Goal: Find specific page/section: Find specific page/section

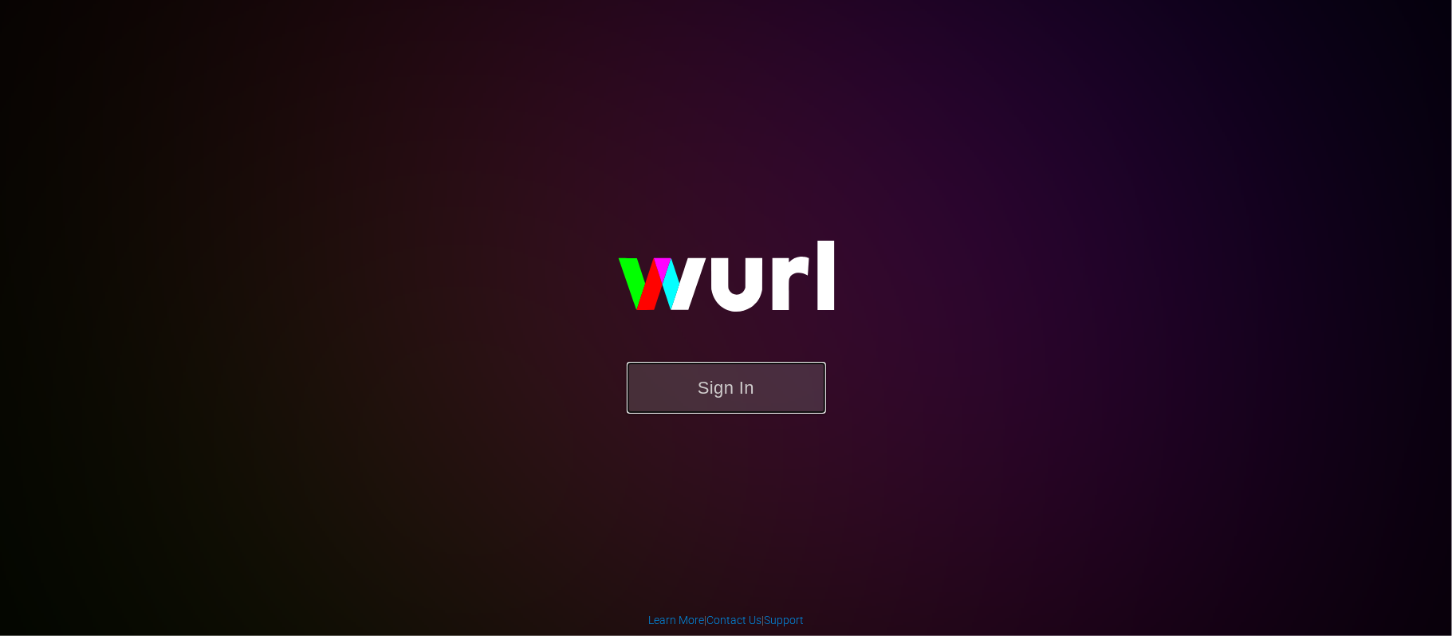
click at [733, 393] on button "Sign In" at bounding box center [726, 388] width 199 height 52
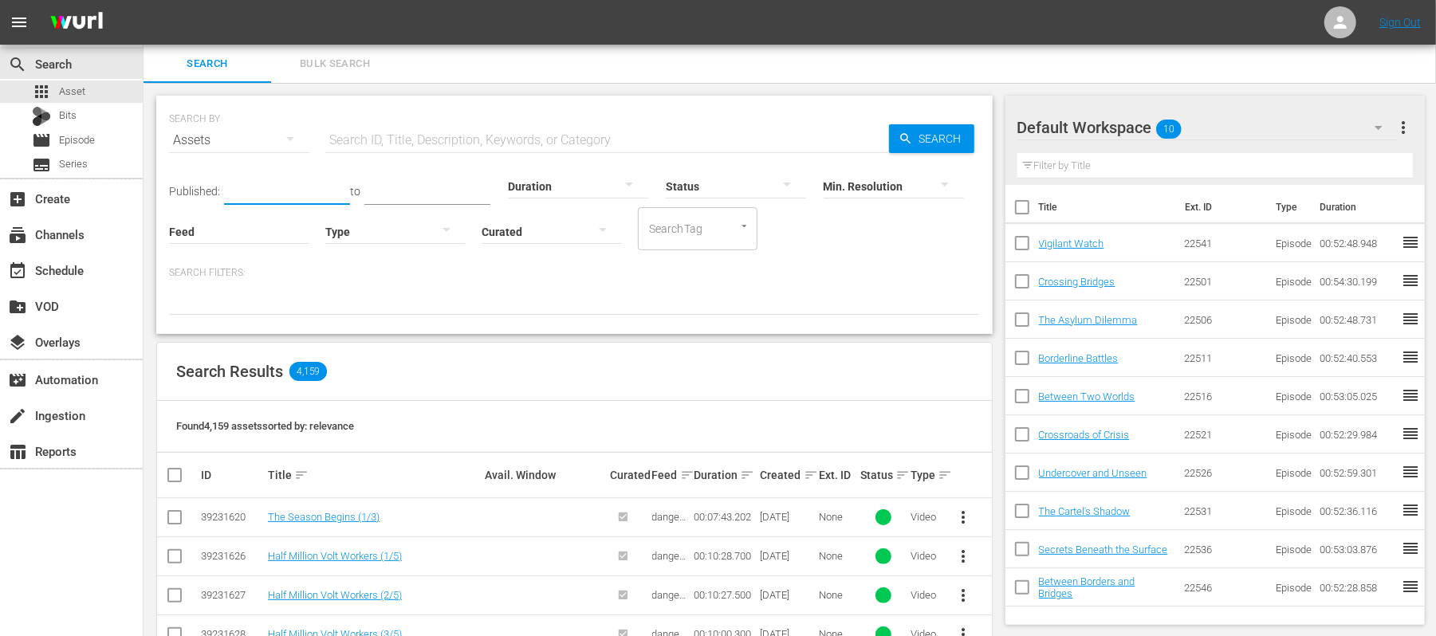
click at [285, 189] on input "text" at bounding box center [287, 193] width 126 height 24
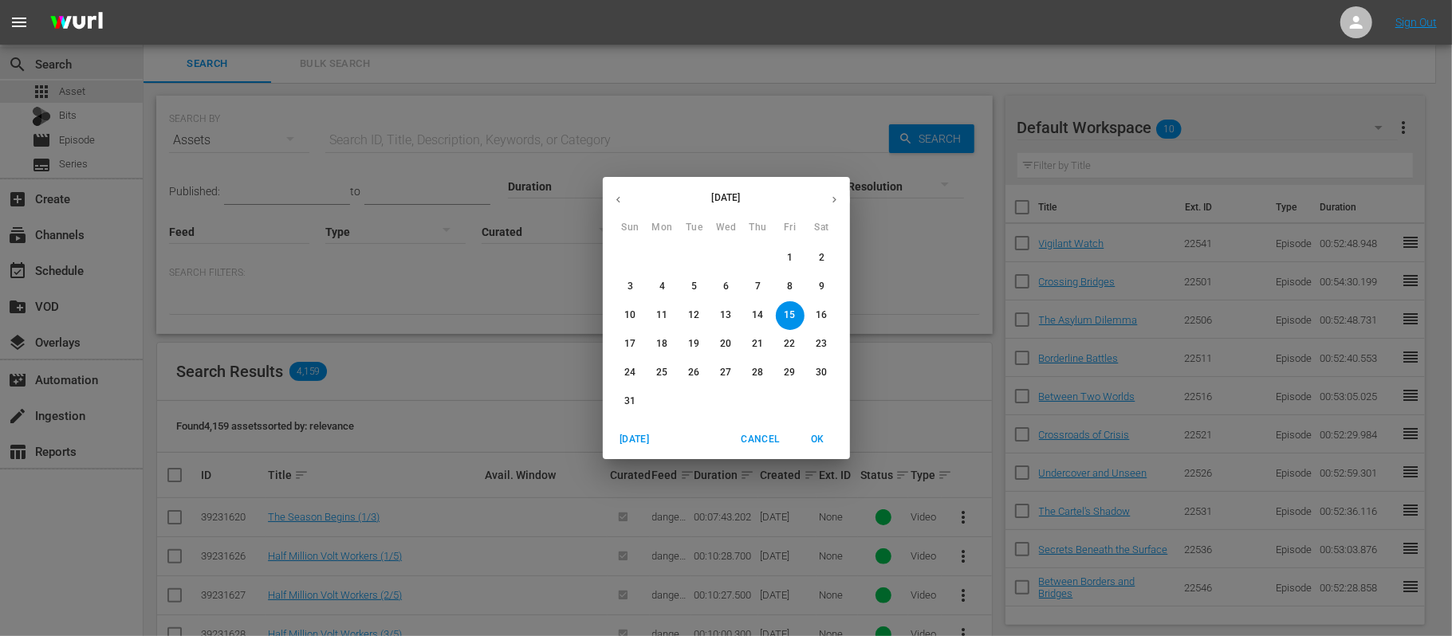
click at [702, 309] on span "12" at bounding box center [694, 316] width 29 height 14
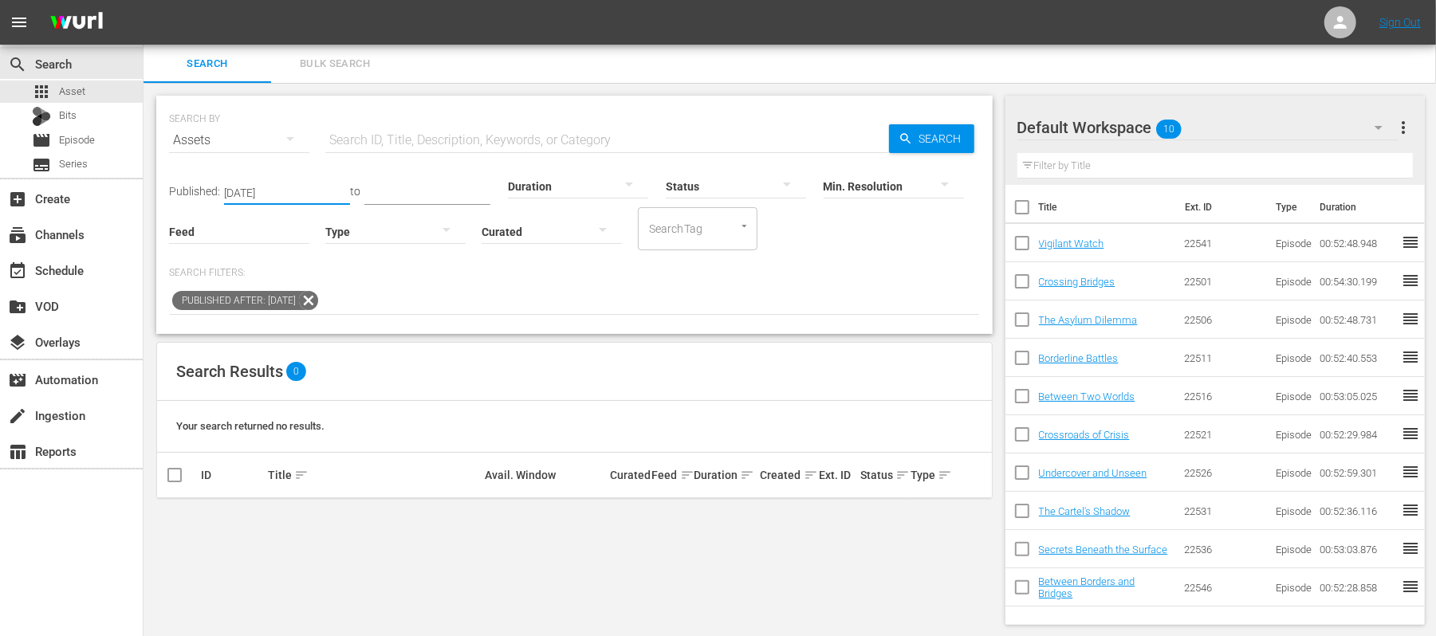
click at [923, 147] on div "Min. Resolution" at bounding box center [894, 175] width 140 height 57
click at [928, 136] on span "Search" at bounding box center [943, 138] width 61 height 29
click at [306, 182] on input "[DATE]" at bounding box center [287, 193] width 126 height 24
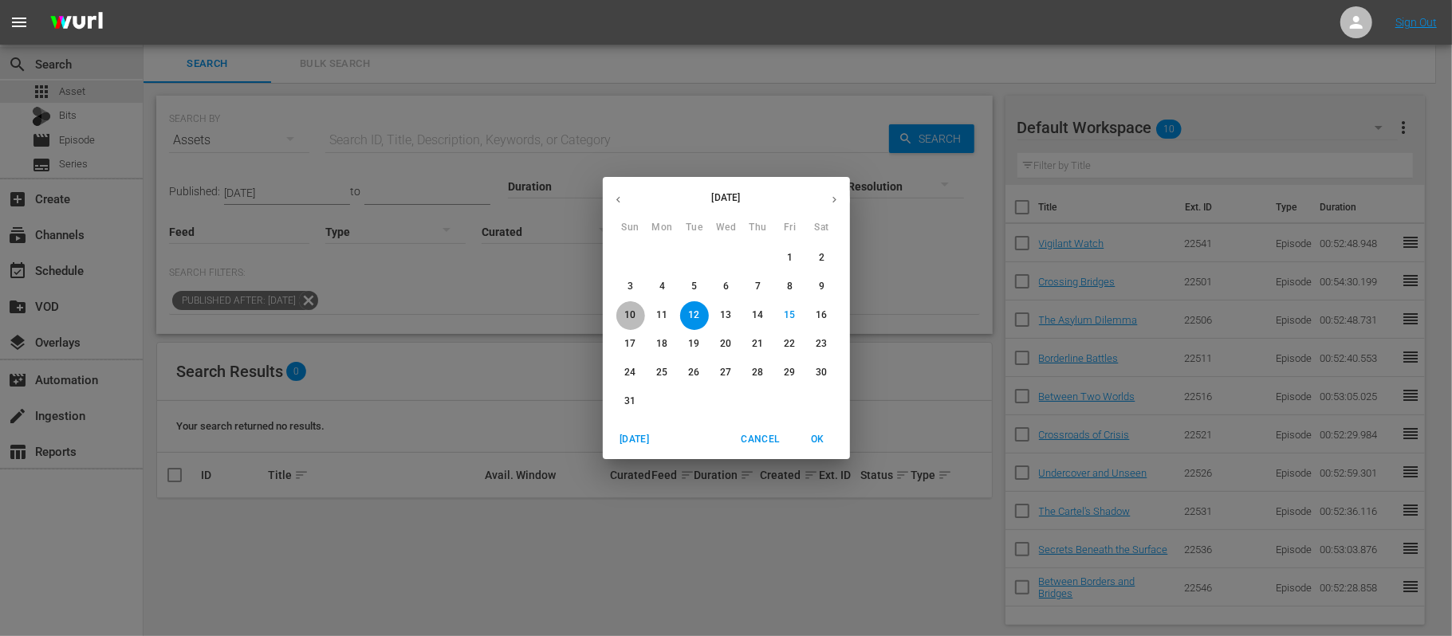
click at [625, 317] on p "10" at bounding box center [629, 316] width 11 height 14
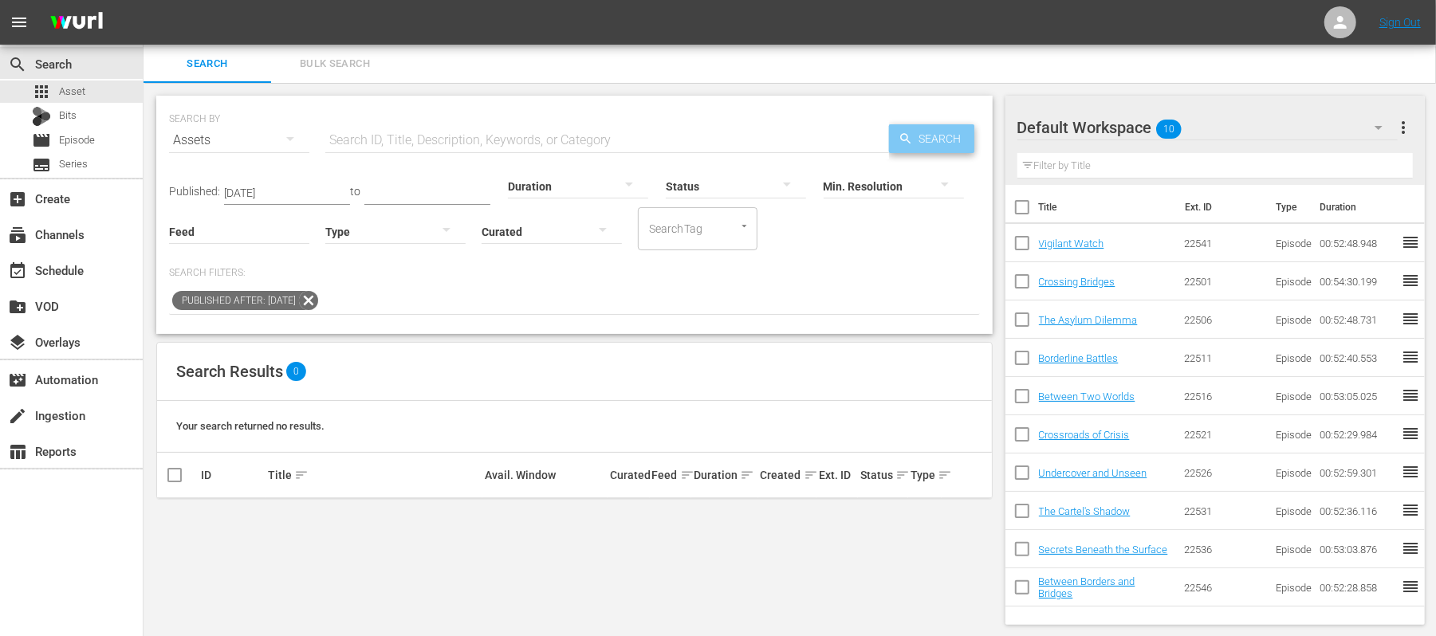
click at [925, 139] on span "Search" at bounding box center [943, 138] width 61 height 29
click at [266, 193] on div "Feed Feed Title" at bounding box center [239, 221] width 140 height 57
click at [275, 191] on input "[DATE]" at bounding box center [287, 193] width 126 height 24
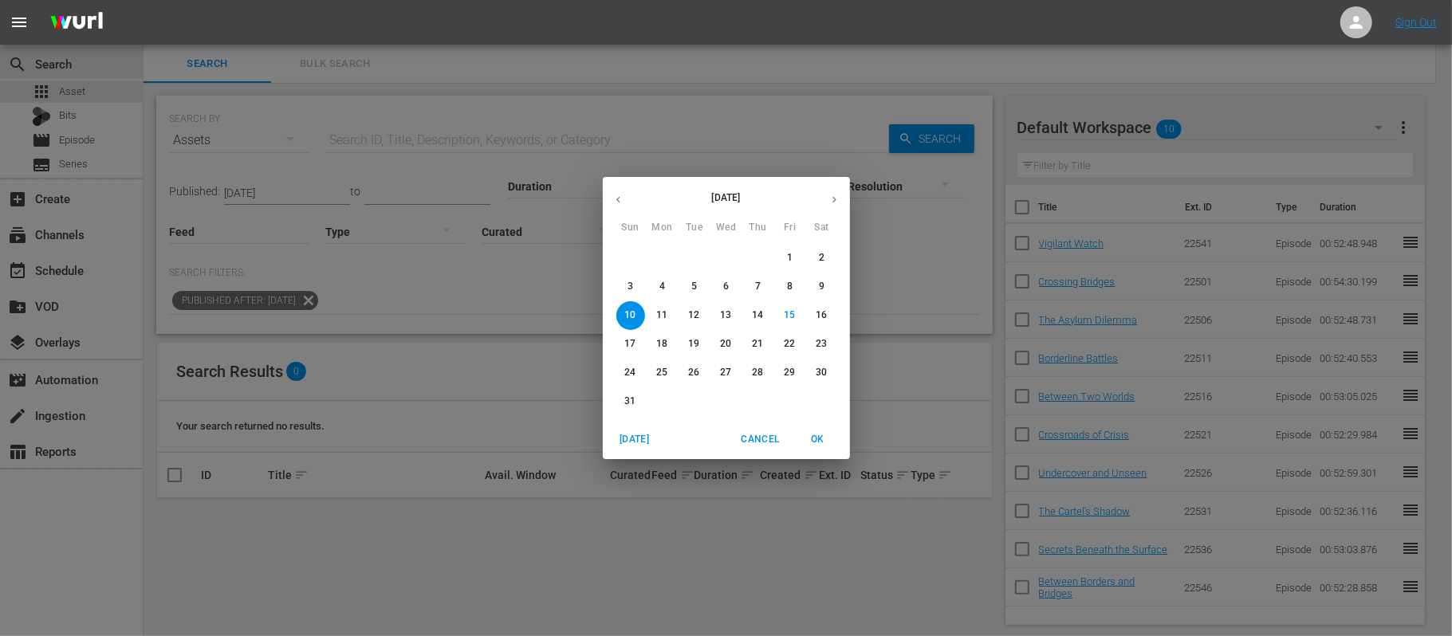
click at [762, 287] on span "7" at bounding box center [758, 287] width 29 height 14
type input "[DATE]"
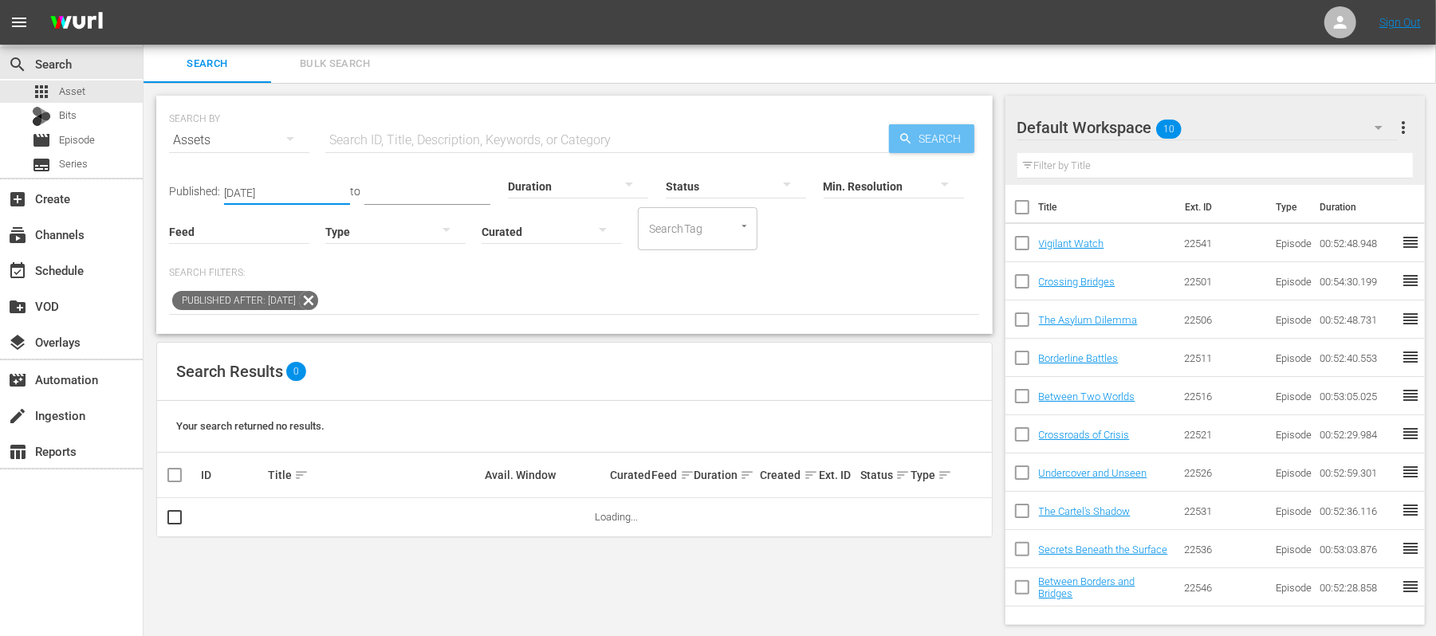
click at [928, 145] on span "Search" at bounding box center [943, 138] width 61 height 29
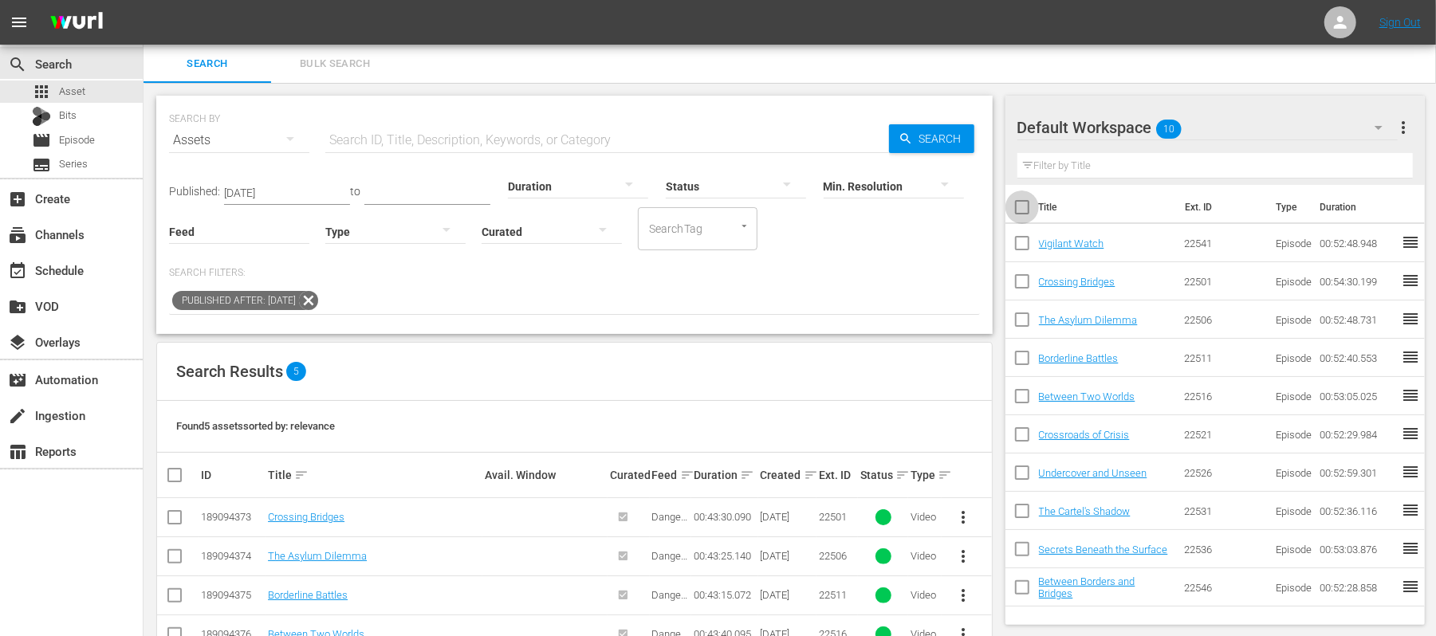
click at [1024, 210] on input "checkbox" at bounding box center [1021, 210] width 33 height 33
checkbox input "true"
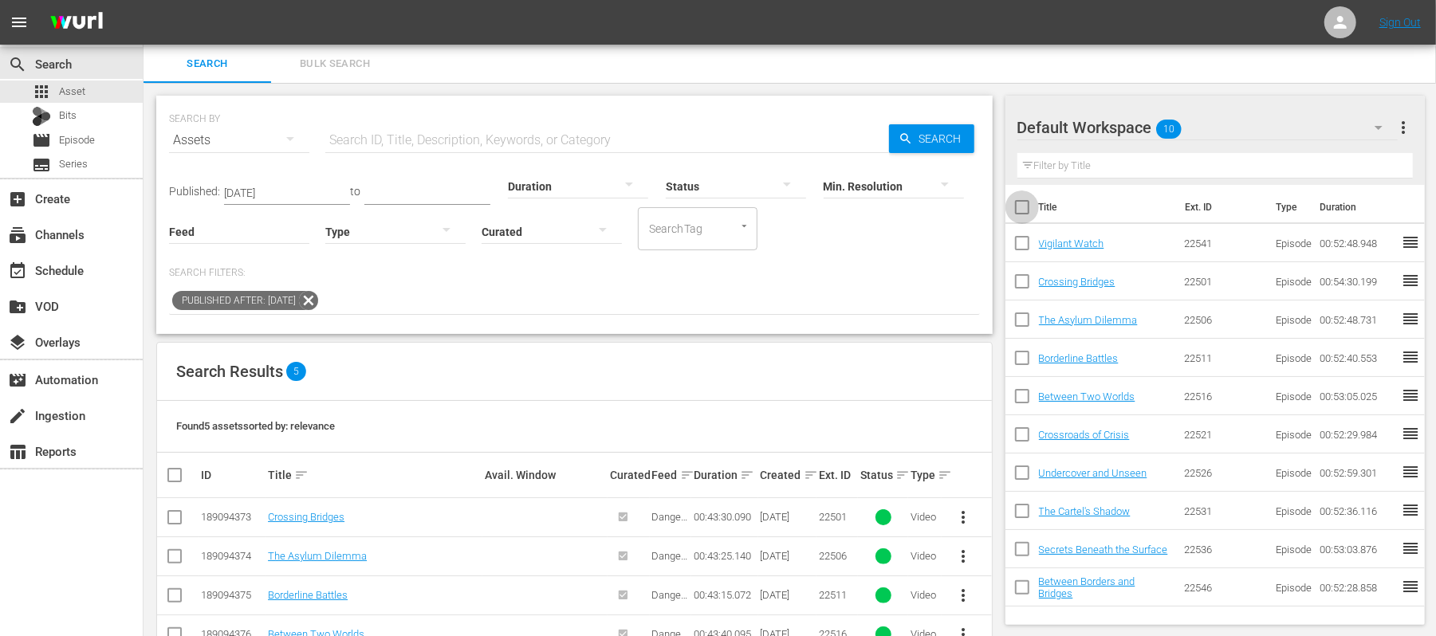
checkbox input "true"
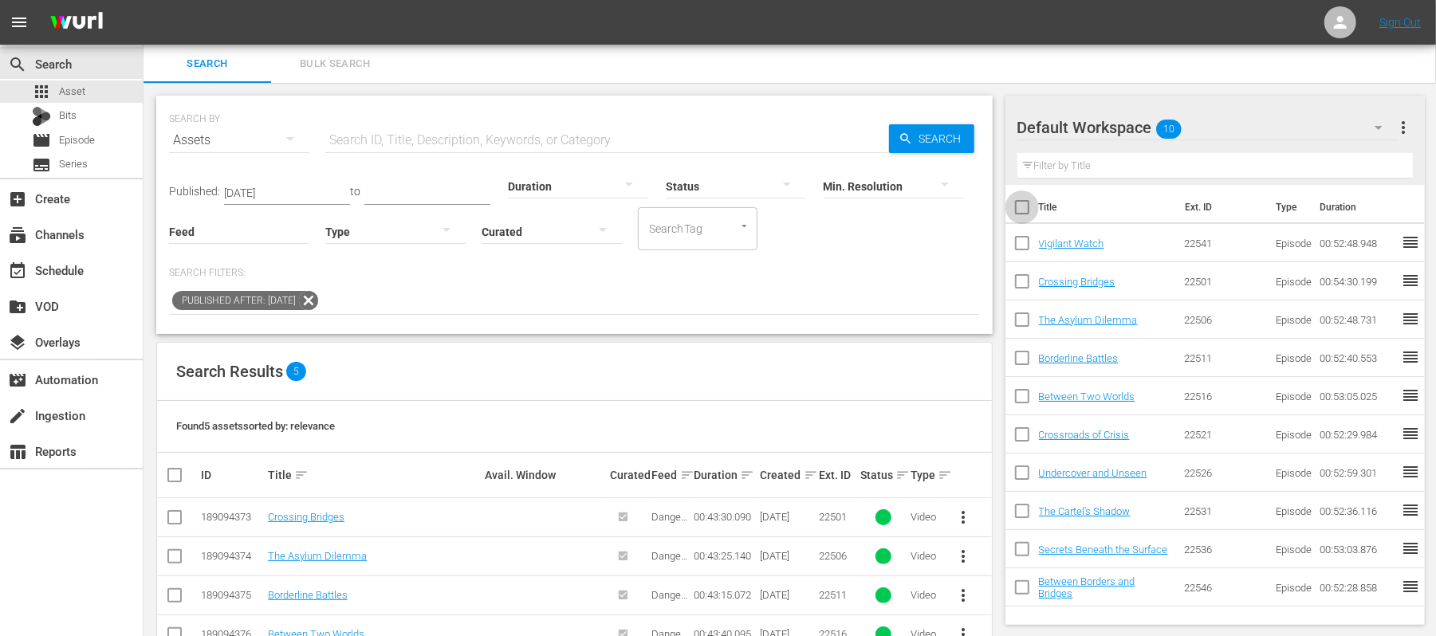
checkbox input "true"
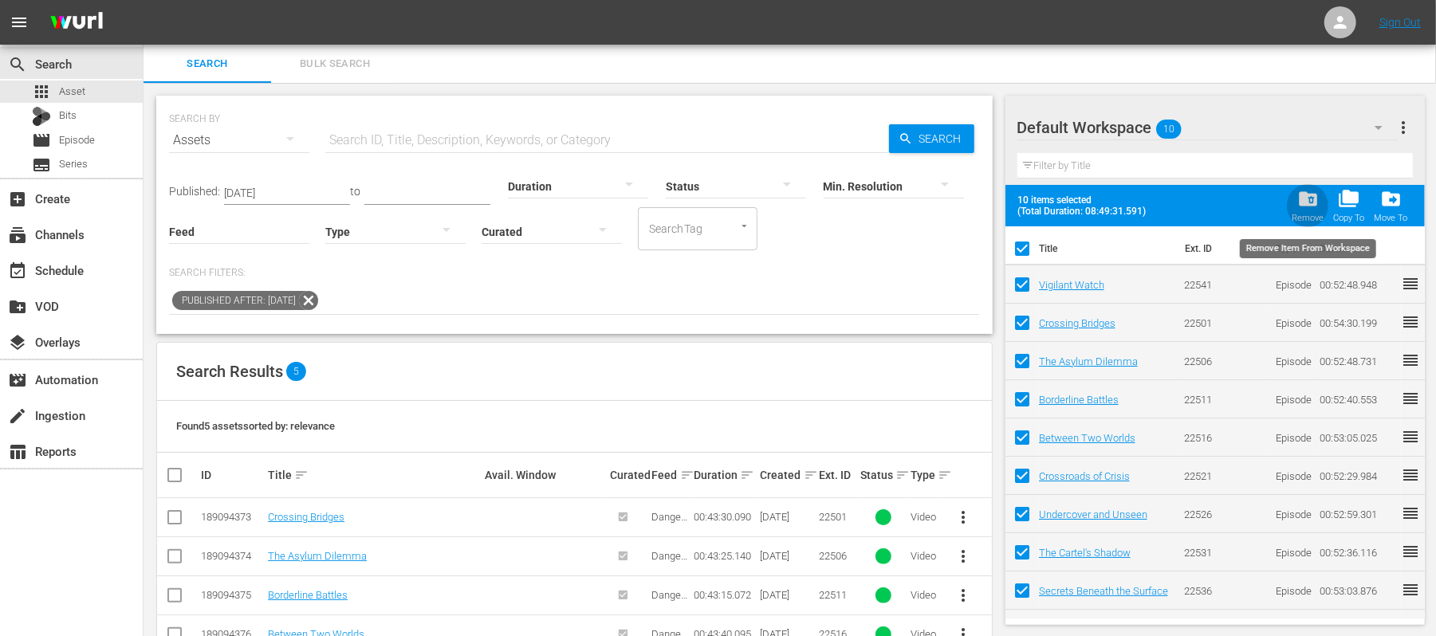
click at [1315, 199] on span "folder_delete" at bounding box center [1308, 199] width 22 height 22
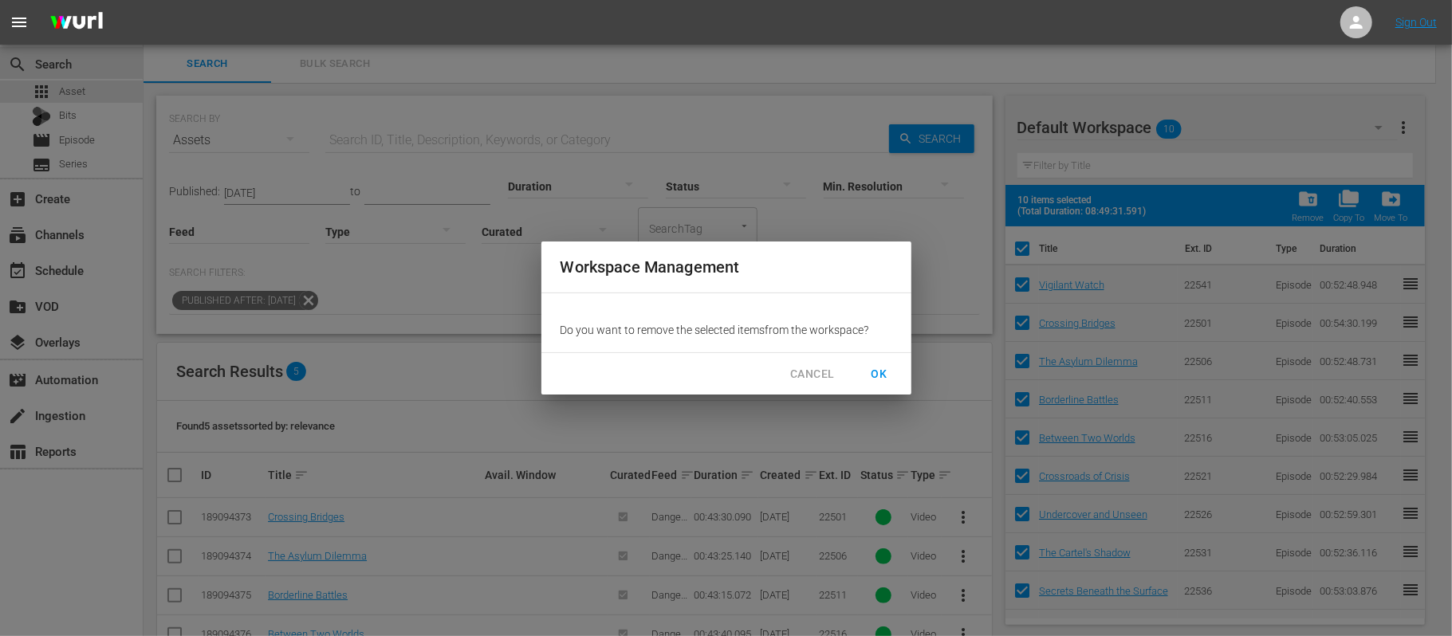
click at [885, 375] on span "OK" at bounding box center [880, 374] width 26 height 20
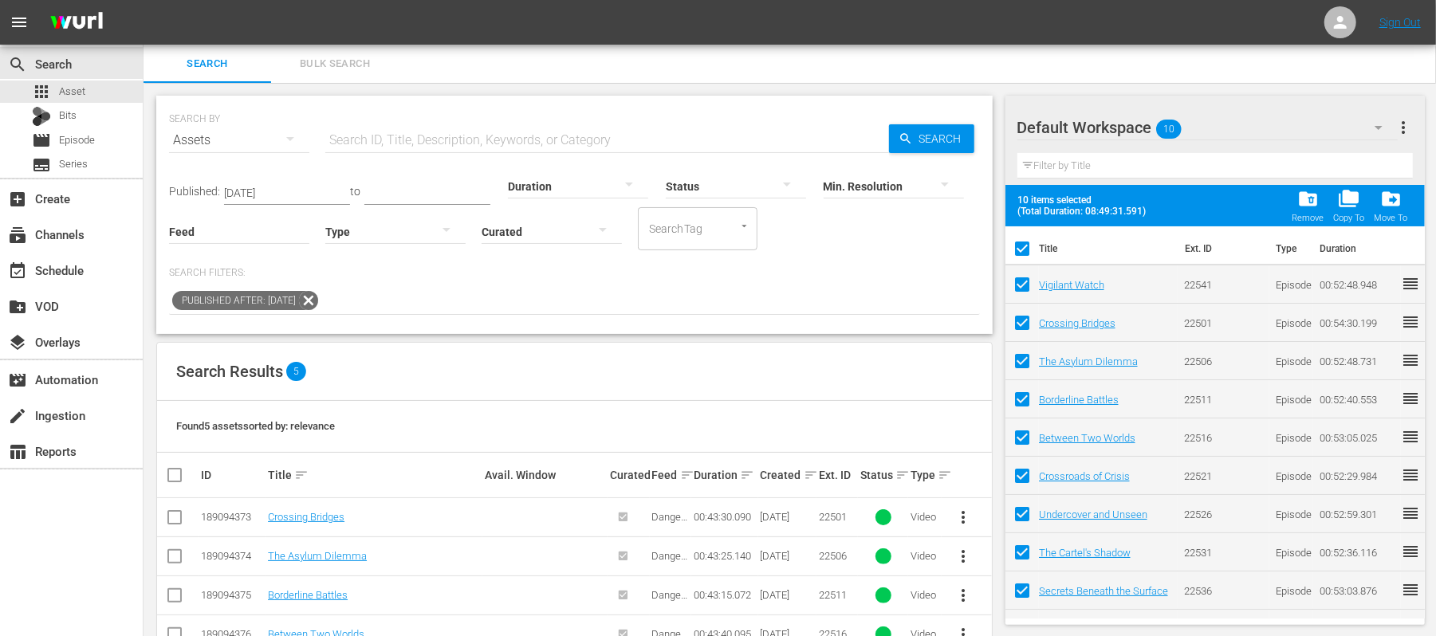
checkbox input "false"
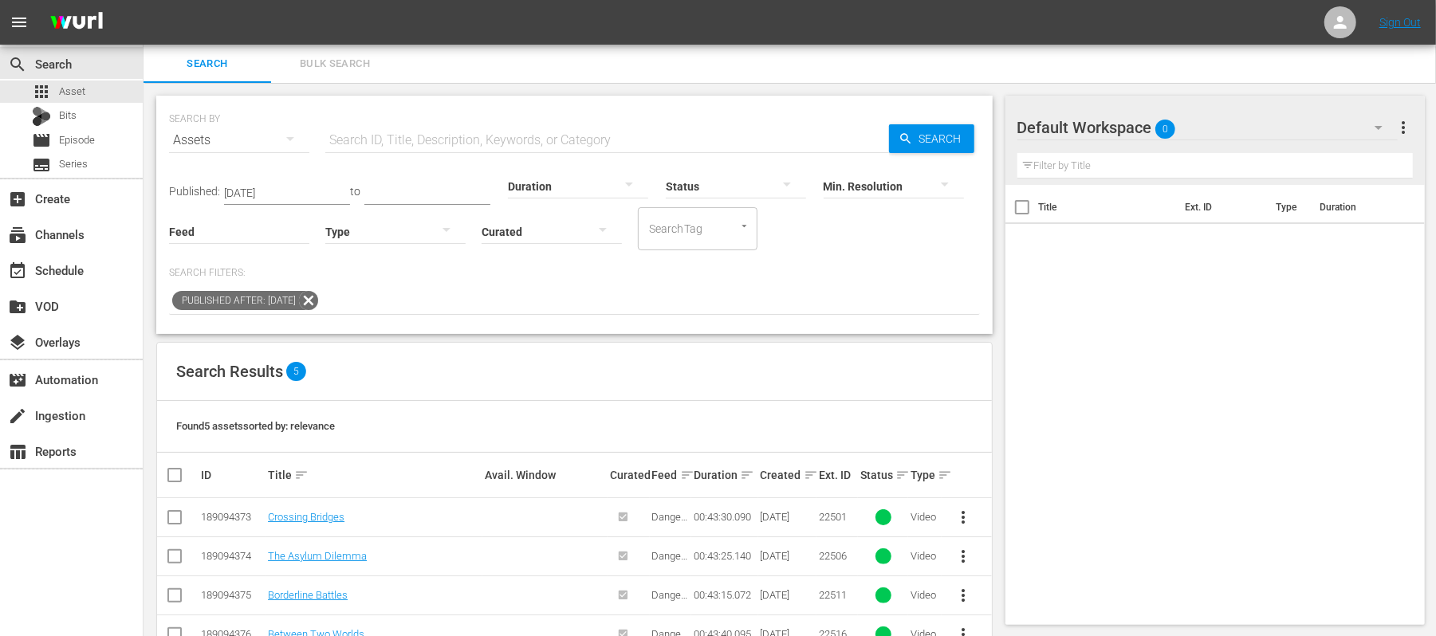
click at [422, 137] on input "text" at bounding box center [607, 140] width 564 height 38
type input "river patrol"
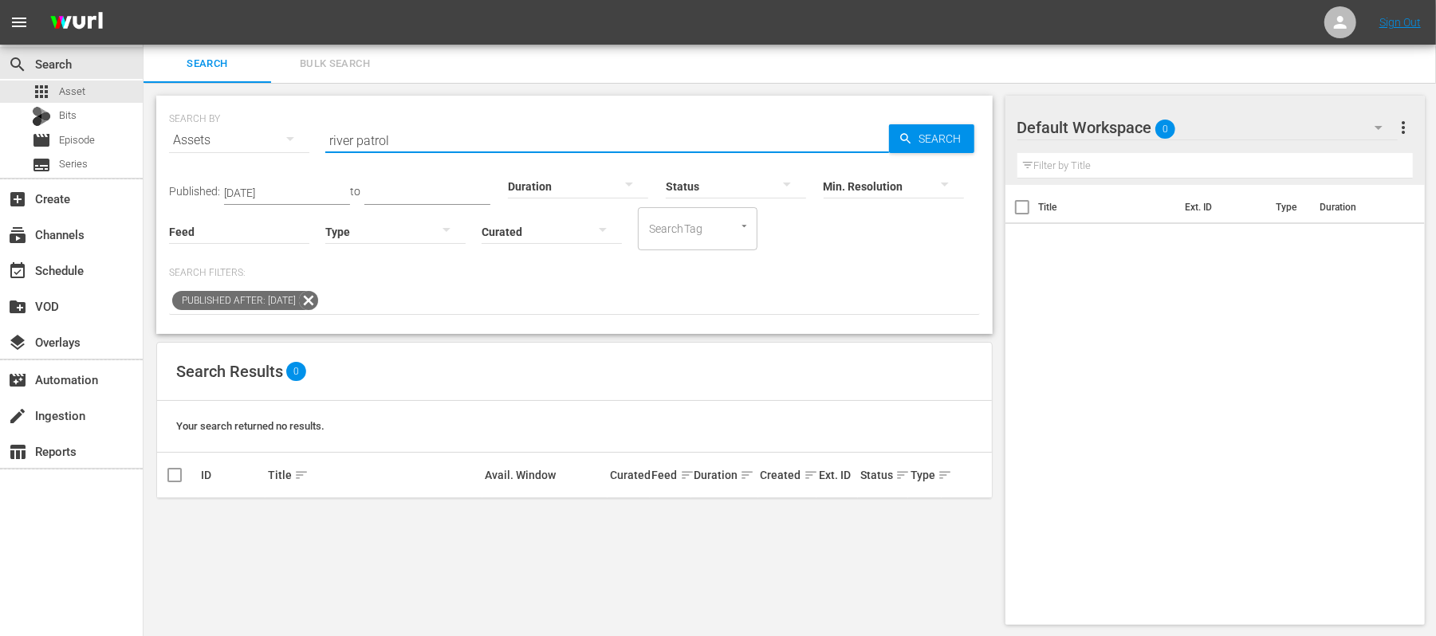
click at [318, 305] on icon at bounding box center [308, 300] width 19 height 19
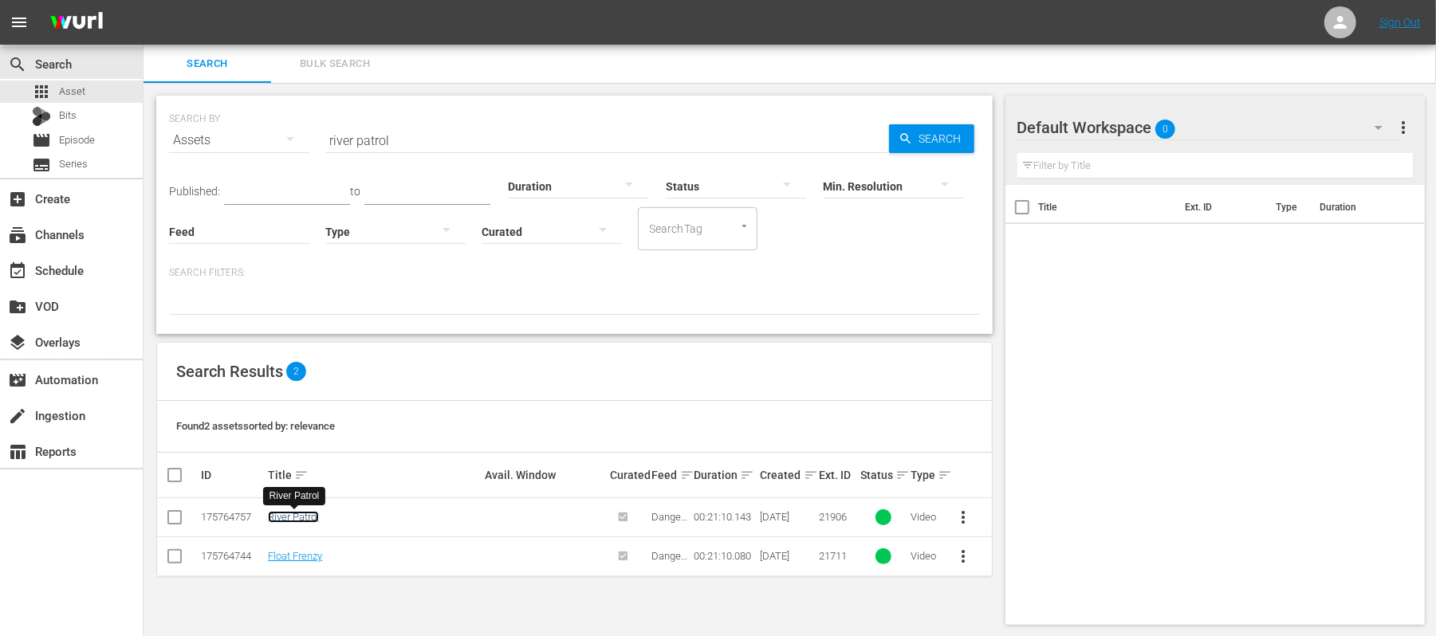
click at [304, 520] on link "River Patrol" at bounding box center [293, 517] width 51 height 12
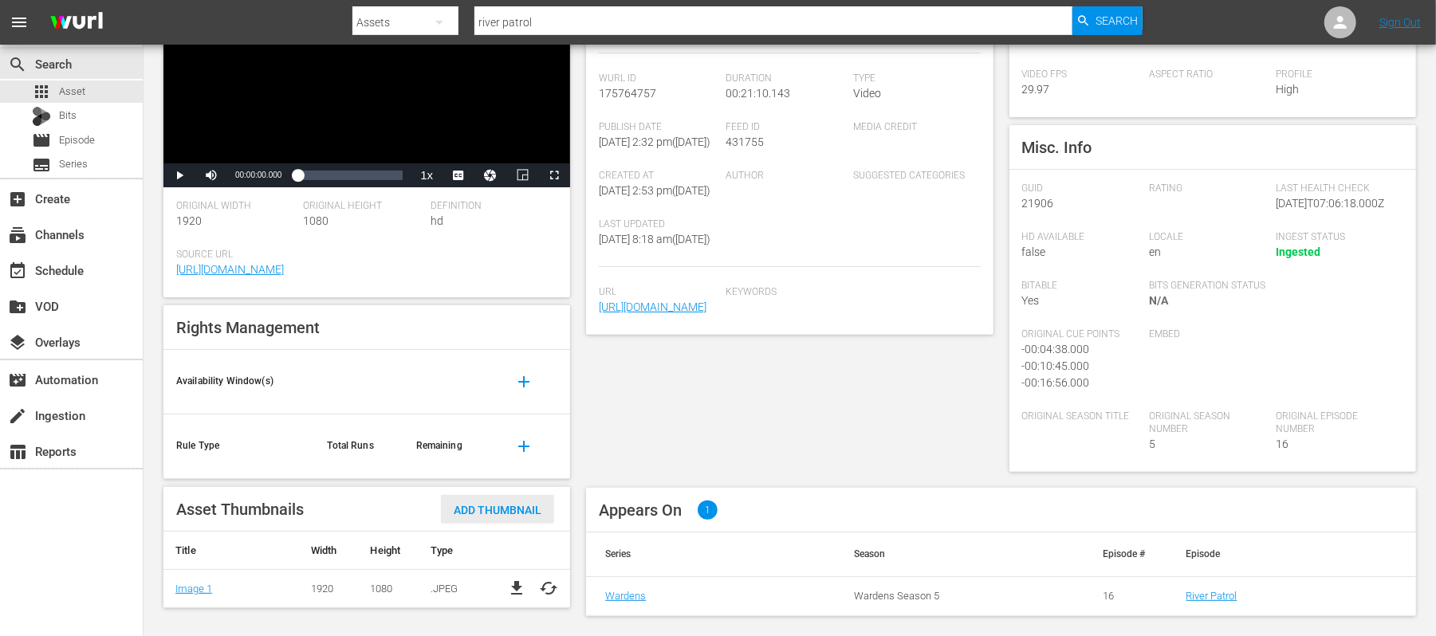
scroll to position [207, 0]
drag, startPoint x: 585, startPoint y: 14, endPoint x: 441, endPoint y: 16, distance: 144.3
click at [441, 16] on div "Search By Assets Search ID, Title, Description, Keywords, or Category river pat…" at bounding box center [747, 22] width 790 height 38
type input "ungutted mystery"
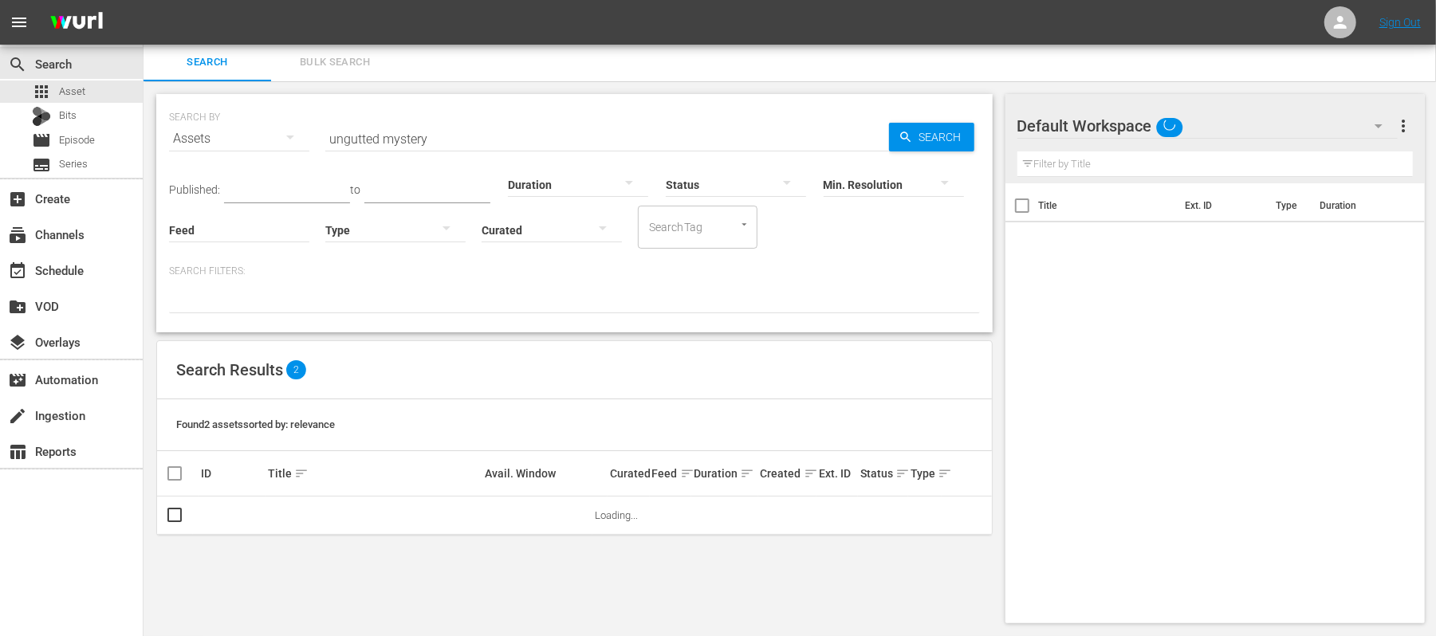
scroll to position [1, 0]
click at [335, 517] on link "The Ungutted Mystery" at bounding box center [318, 516] width 100 height 12
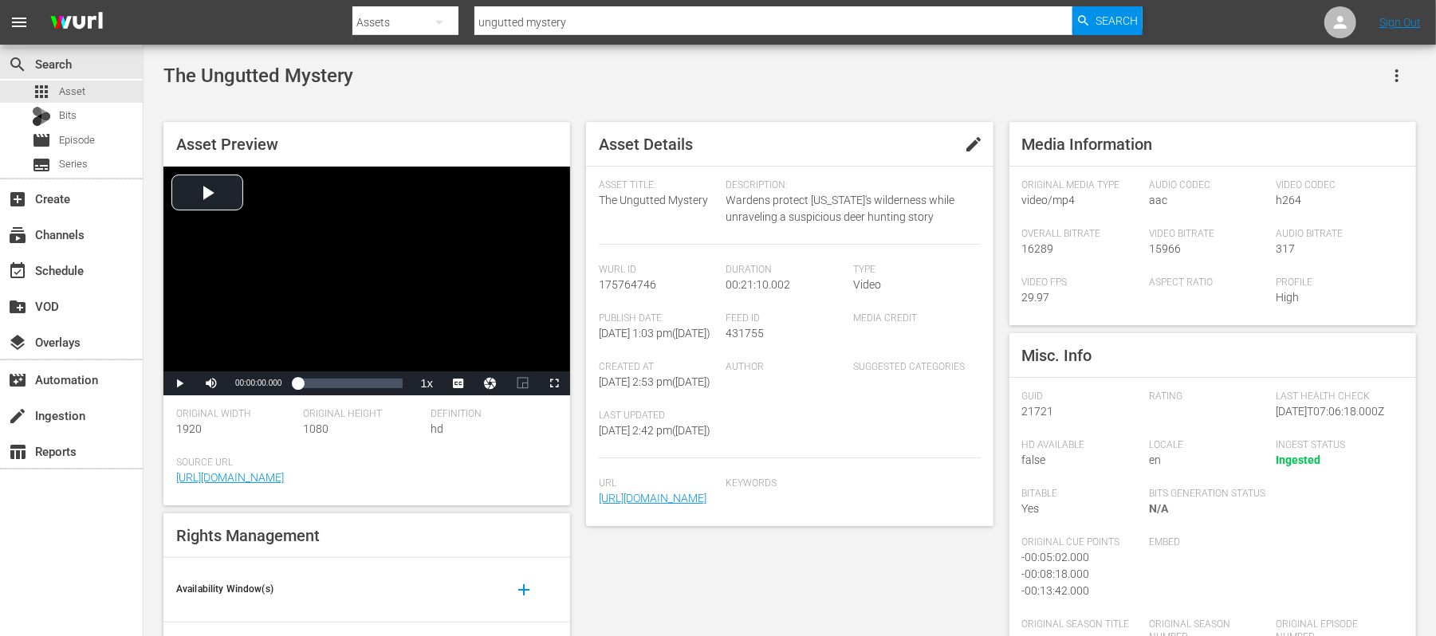
click at [438, 17] on icon "button" at bounding box center [439, 22] width 19 height 19
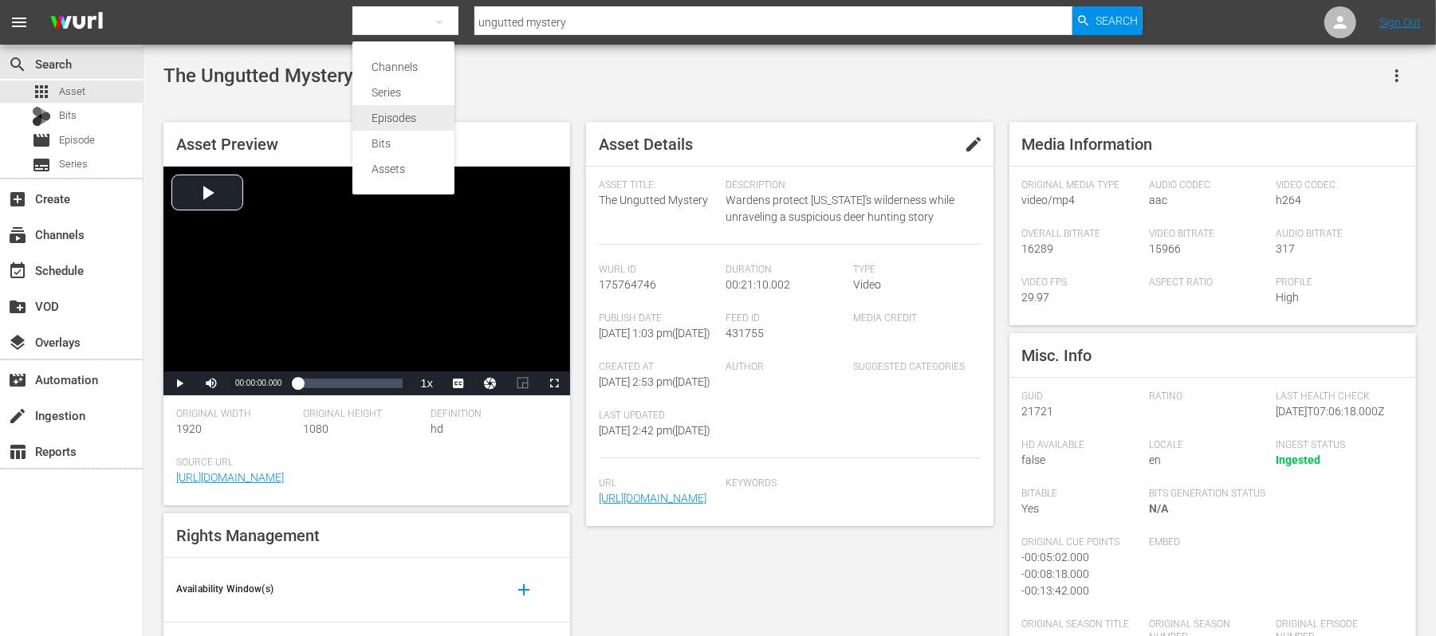
click at [413, 123] on div "Episodes" at bounding box center [404, 118] width 64 height 26
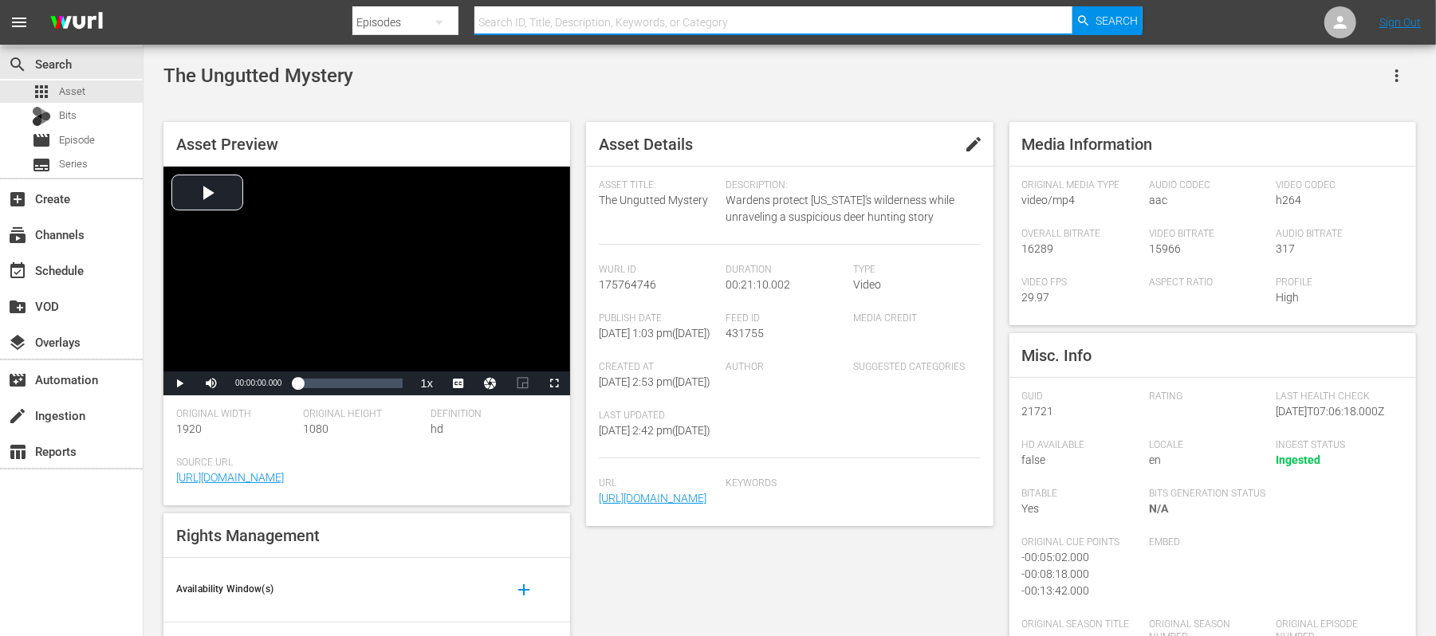
click at [862, 20] on input "text" at bounding box center [772, 22] width 597 height 38
type input "ungutted mystery"
click at [1104, 26] on span "Search" at bounding box center [1116, 20] width 42 height 29
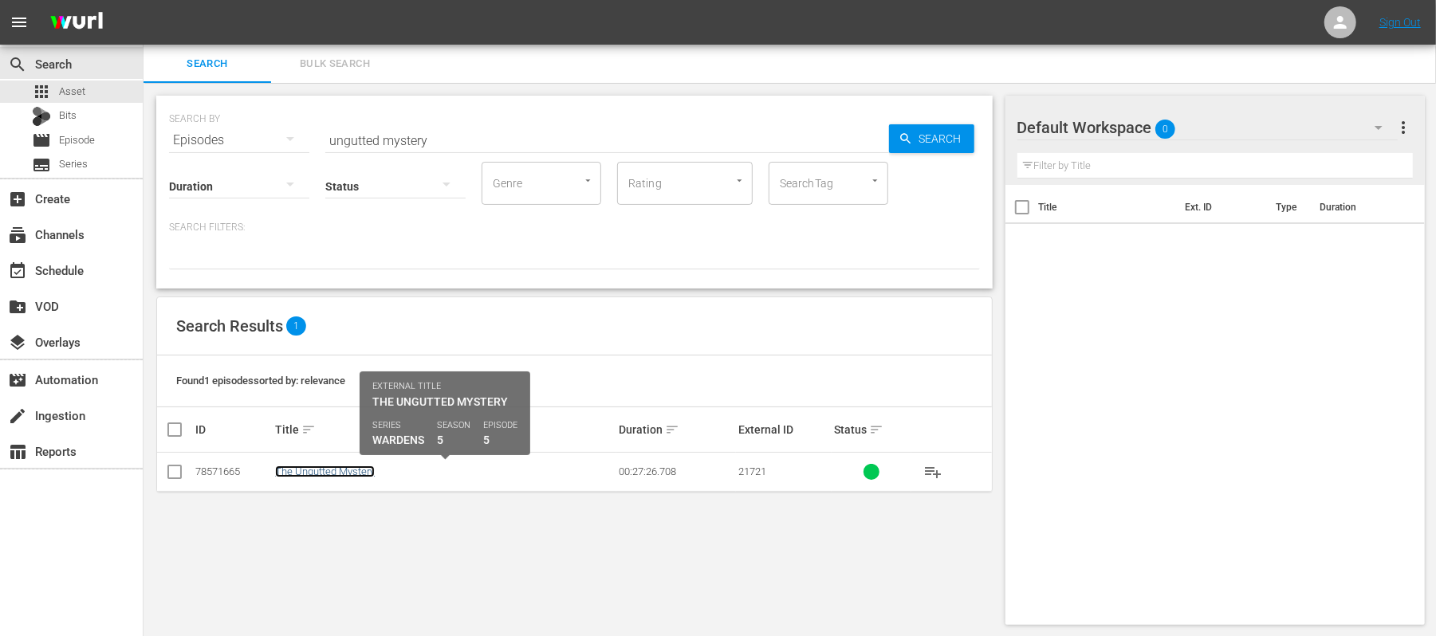
click at [338, 470] on link "The Ungutted Mystery" at bounding box center [325, 472] width 100 height 12
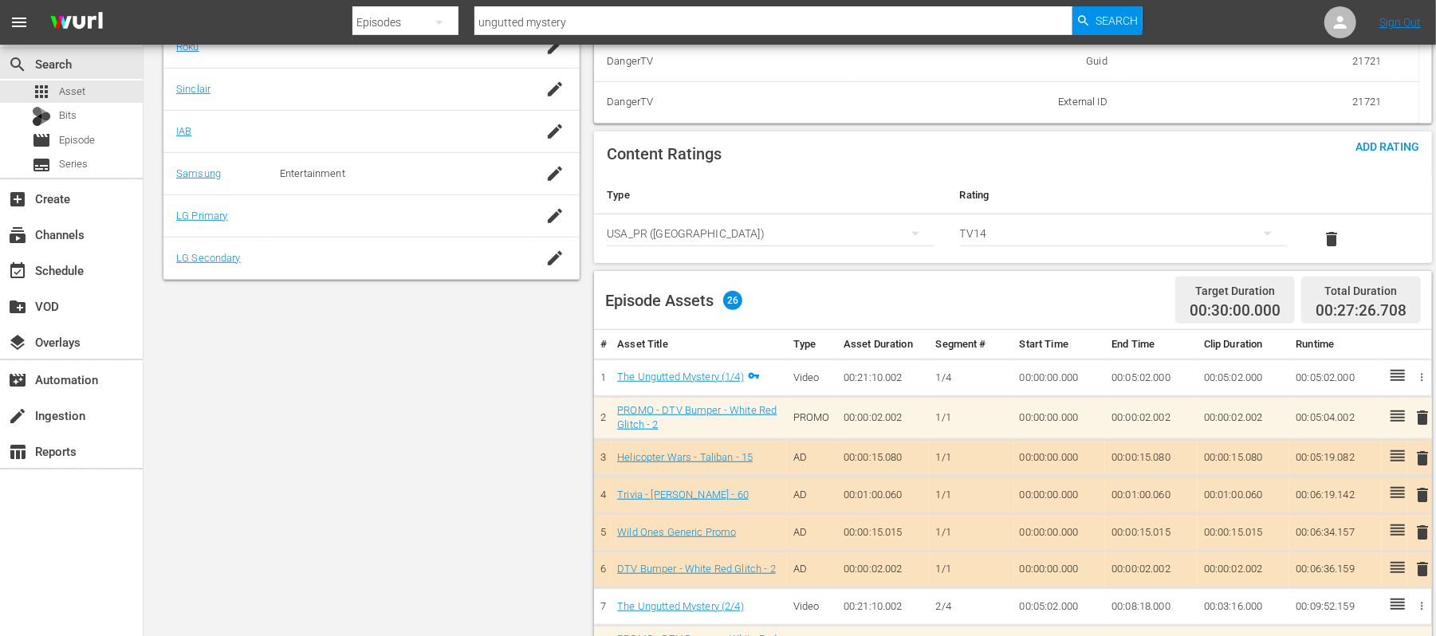
scroll to position [687, 0]
